Goal: Task Accomplishment & Management: Manage account settings

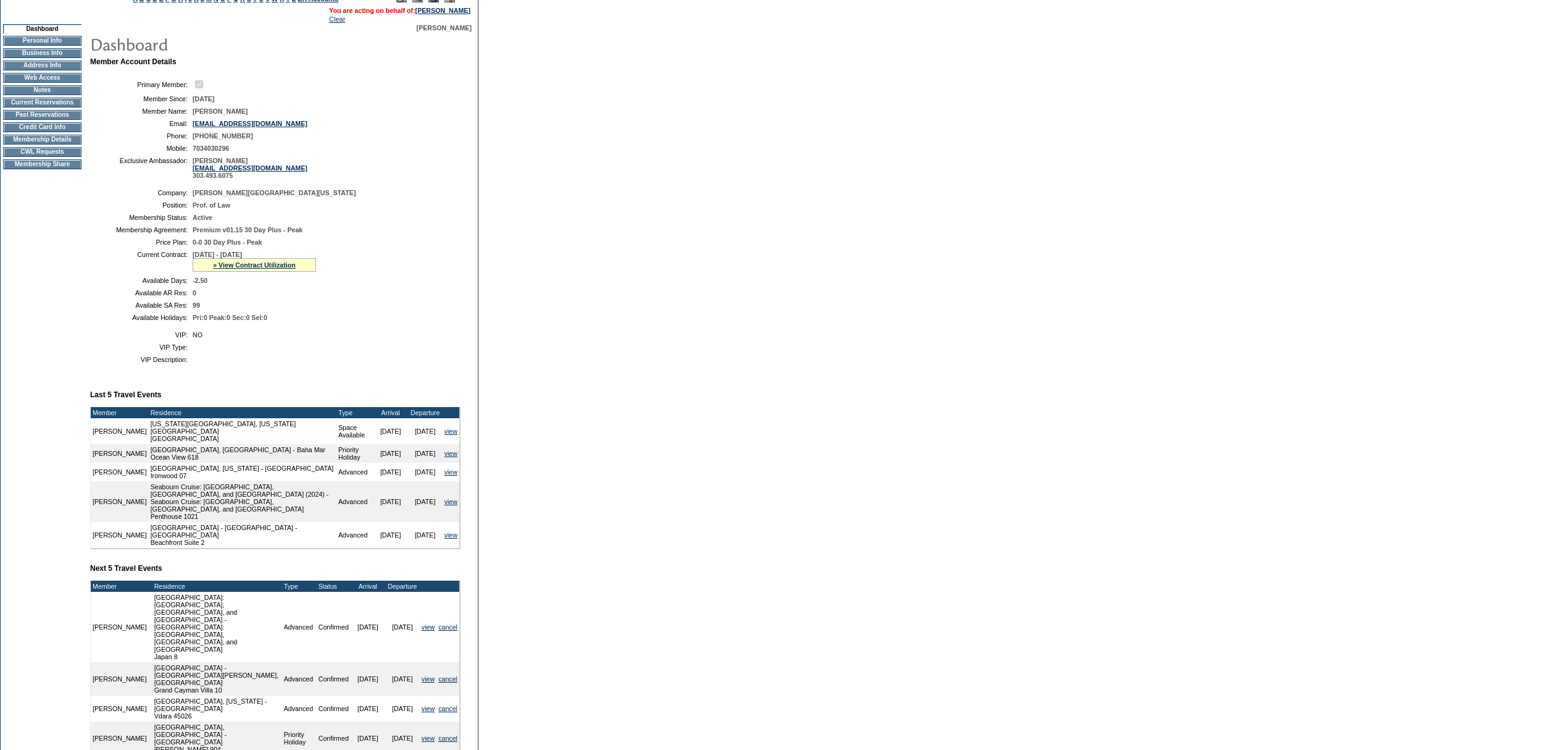
scroll to position [217, 0]
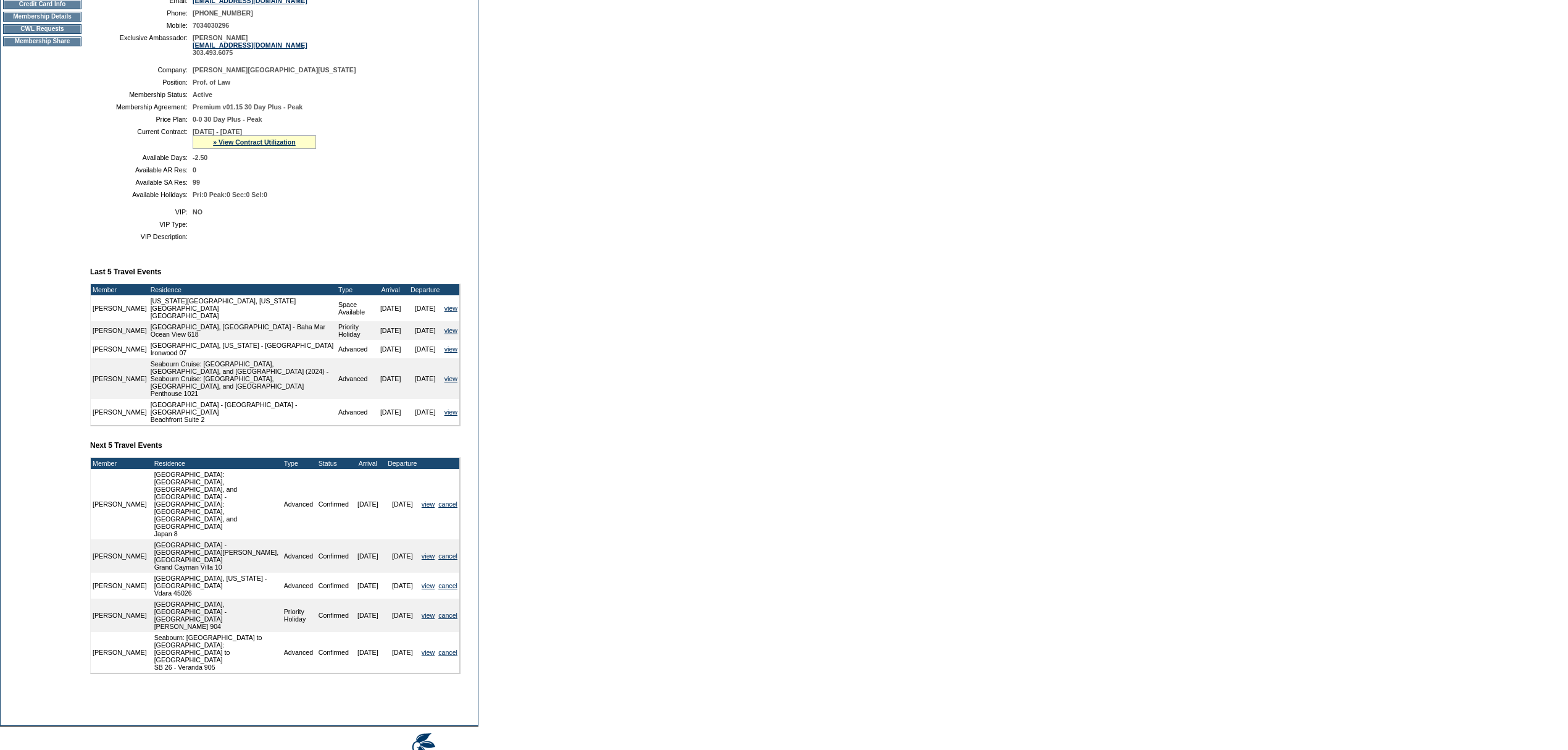
click at [245, 149] on div "» View Contract Utilization" at bounding box center [254, 142] width 124 height 13
click at [243, 146] on link "» View Contract Utilization" at bounding box center [254, 142] width 83 height 7
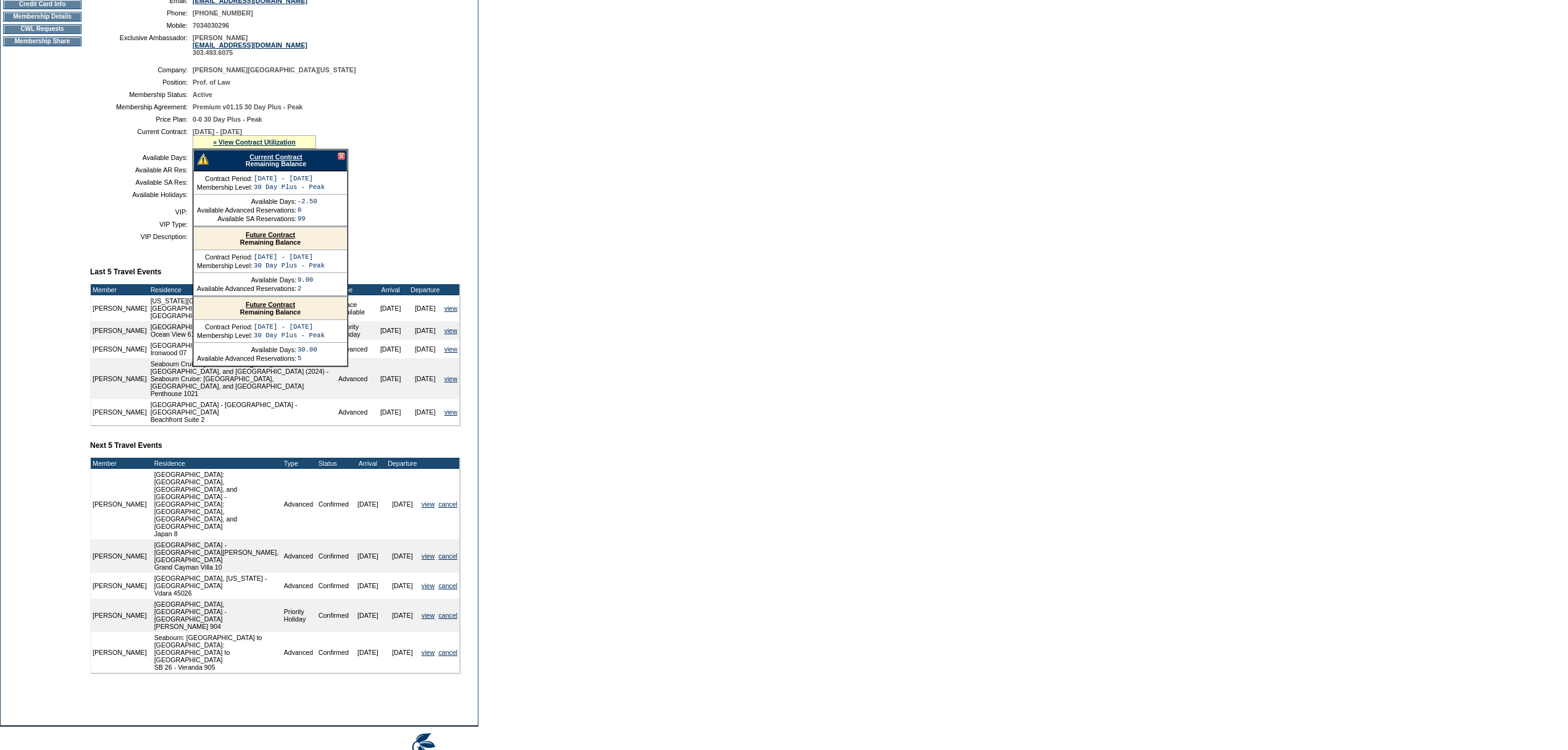
click at [270, 160] on link "Current Contract" at bounding box center [275, 157] width 52 height 7
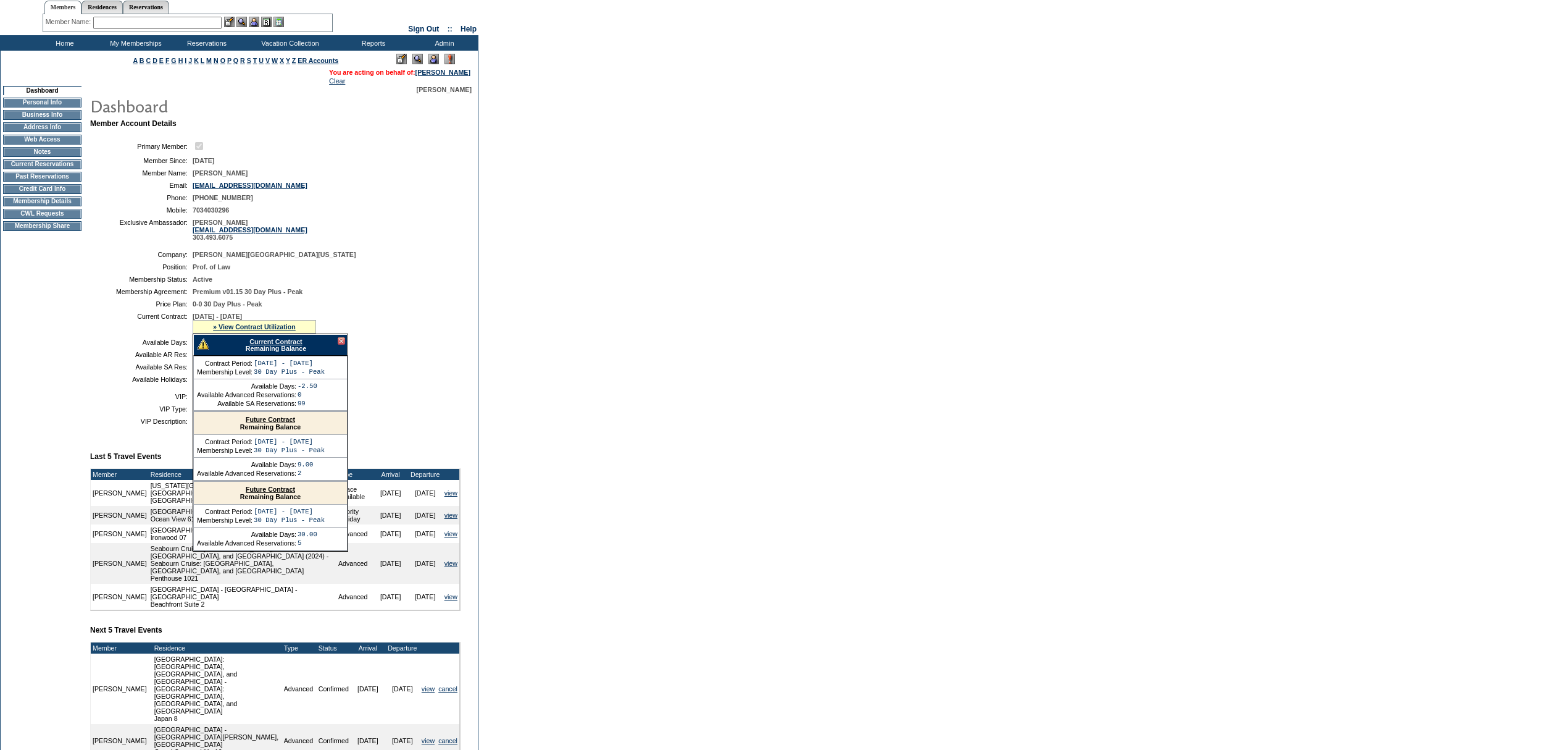
scroll to position [0, 0]
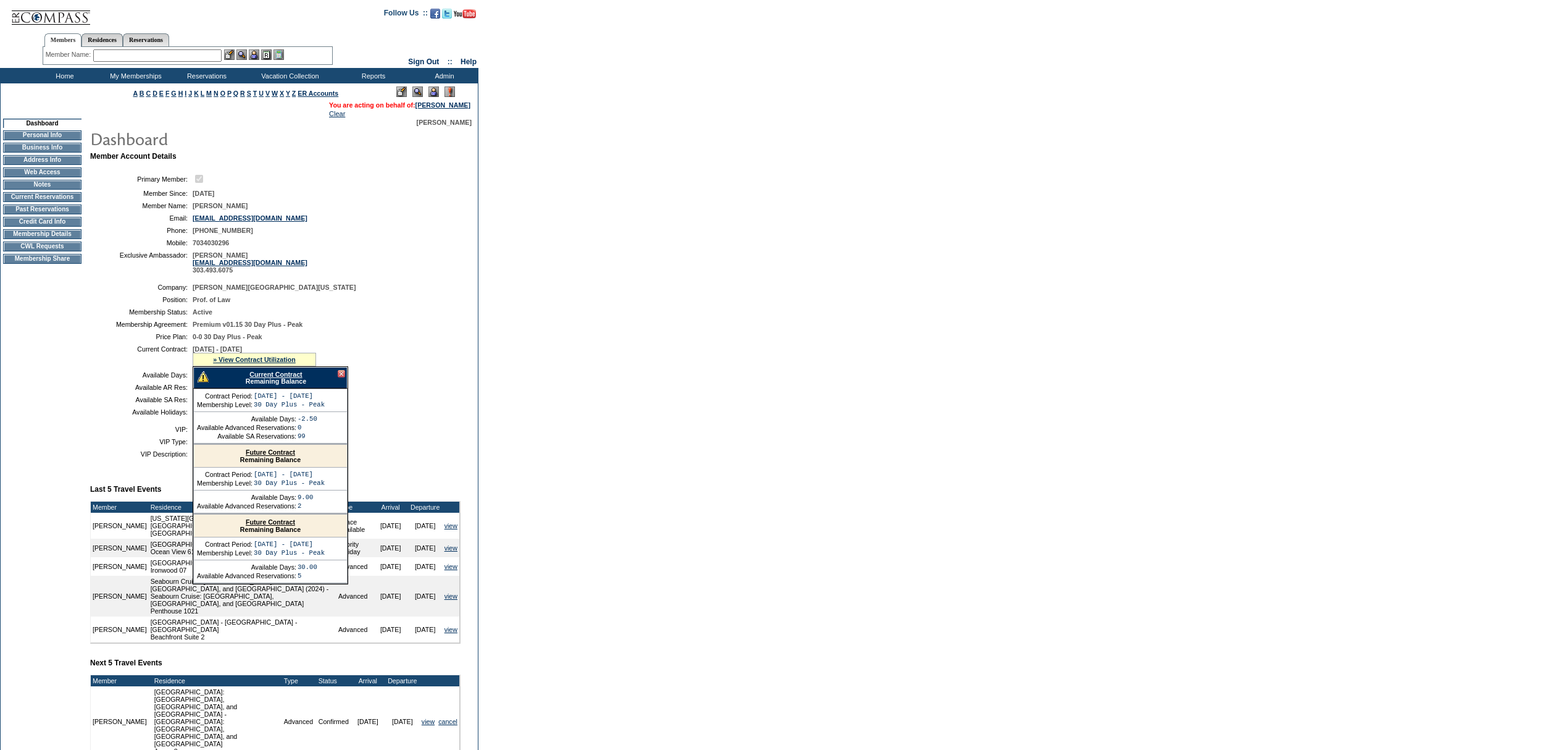
click at [48, 74] on td "Home" at bounding box center [63, 75] width 71 height 16
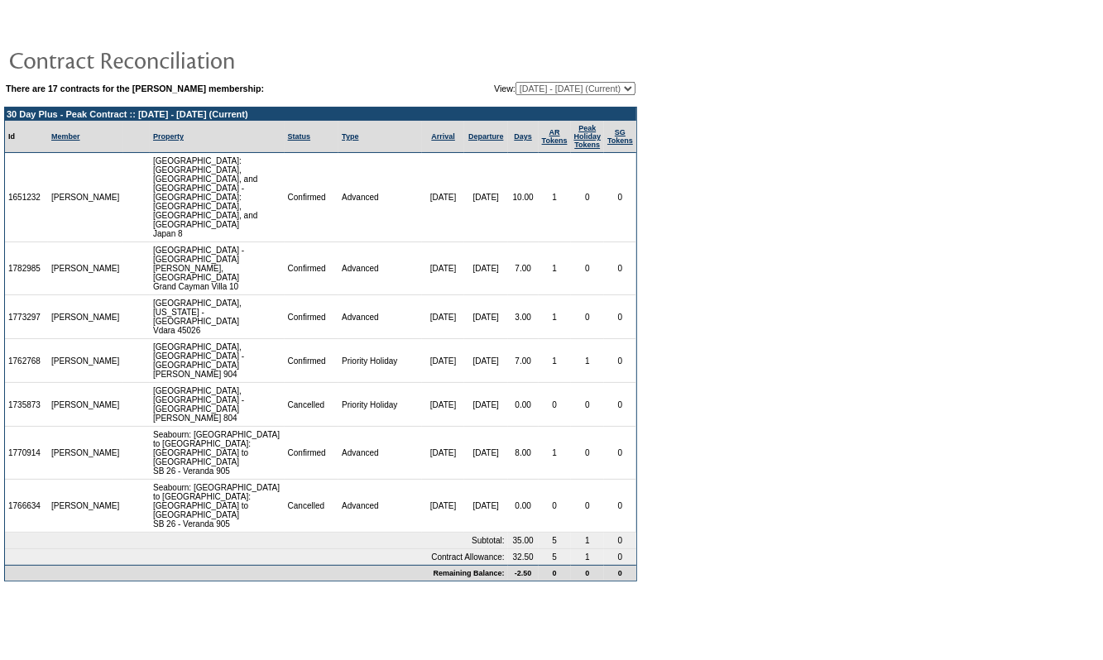
click at [581, 84] on select "01/30/12 - 07/31/13 08/01/13 - 07/31/14 08/01/14 - 07/31/15 08/01/15 - 07/31/16…" at bounding box center [576, 88] width 120 height 13
select select "140231"
click at [516, 82] on select "01/30/12 - 07/31/13 08/01/13 - 07/31/14 08/01/14 - 07/31/15 08/01/15 - 07/31/16…" at bounding box center [576, 88] width 120 height 13
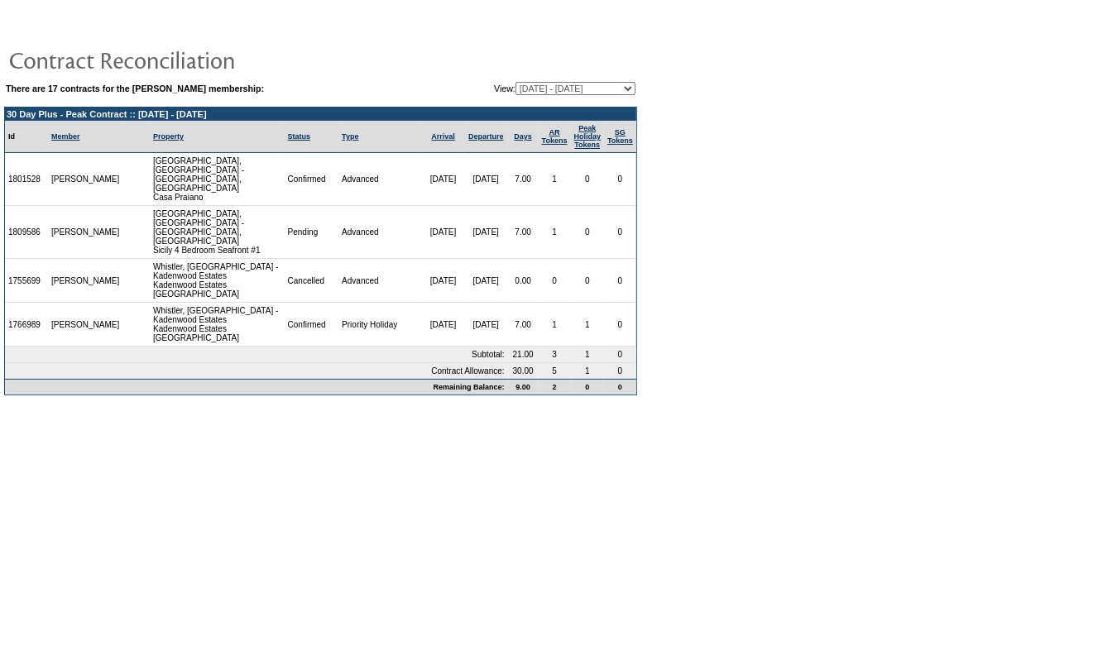
click at [31, 217] on td "1809586" at bounding box center [26, 232] width 43 height 53
click at [475, 108] on td "30 Day Plus - Peak Contract :: [DATE] - [DATE]" at bounding box center [320, 114] width 631 height 13
